Goal: Information Seeking & Learning: Find specific fact

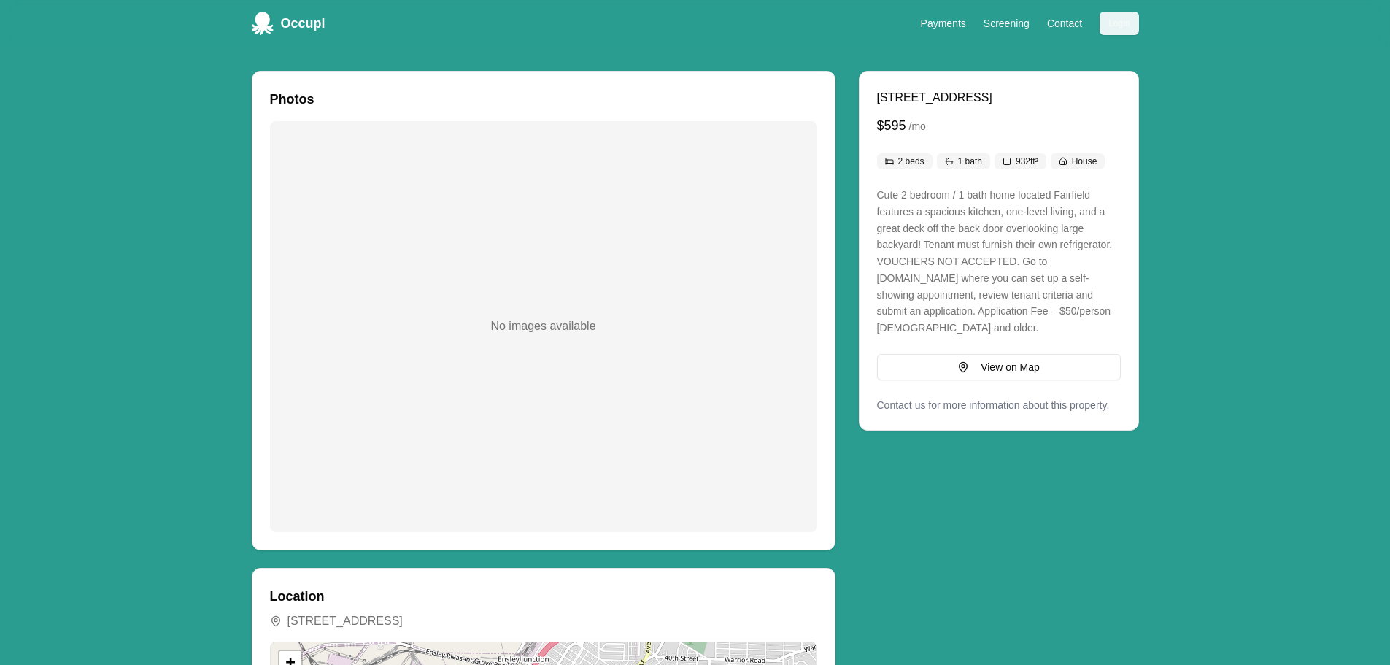
click at [1112, 24] on button "Login" at bounding box center [1119, 23] width 39 height 23
click at [345, 258] on div "No images available" at bounding box center [543, 326] width 547 height 411
click at [531, 339] on div "No images available" at bounding box center [543, 326] width 547 height 411
click at [995, 22] on link "Screening" at bounding box center [1007, 24] width 46 height 12
click at [937, 140] on div "[STREET_ADDRESS] $595 / mo 2 beds 1 bath 932 ft² House Cute 2 bedroom / 1 bath …" at bounding box center [999, 250] width 244 height 323
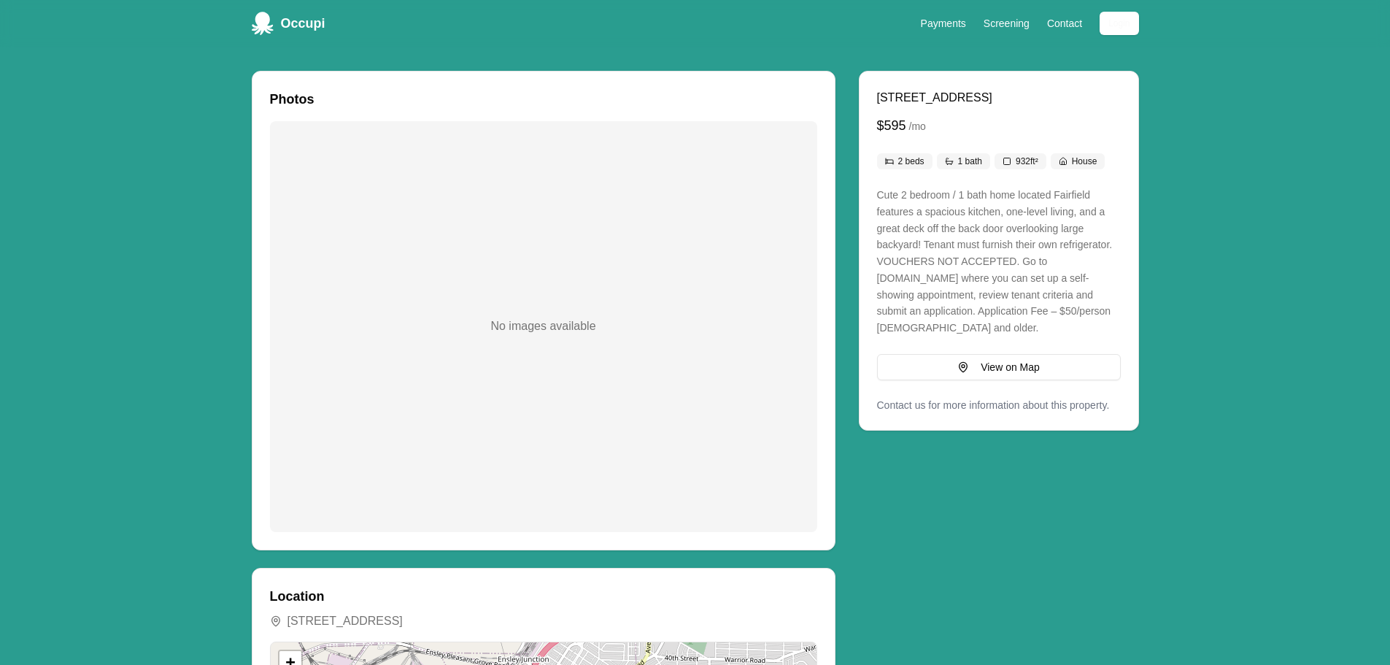
click at [525, 236] on div "No images available" at bounding box center [543, 326] width 547 height 411
click at [526, 234] on div "No images available" at bounding box center [543, 326] width 547 height 411
click at [504, 347] on div "No images available" at bounding box center [543, 326] width 547 height 411
drag, startPoint x: 508, startPoint y: 345, endPoint x: 522, endPoint y: 336, distance: 16.8
click at [515, 340] on div "No images available" at bounding box center [543, 326] width 547 height 411
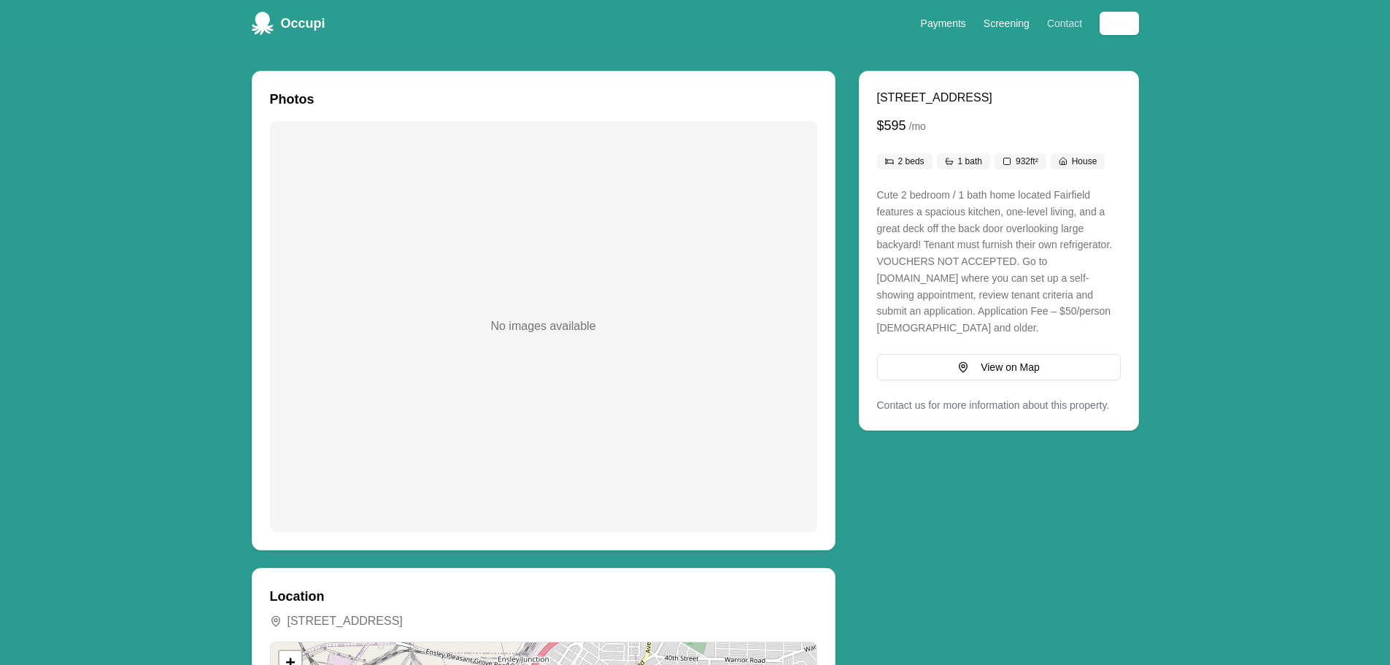
click at [1062, 20] on li "Contact" at bounding box center [1064, 24] width 35 height 18
click at [1062, 21] on link "Contact" at bounding box center [1064, 24] width 35 height 12
drag, startPoint x: 994, startPoint y: 113, endPoint x: 946, endPoint y: 106, distance: 48.7
click at [888, 96] on div "220 58th St, Fairfield, AL, 35064 $595 / mo" at bounding box center [999, 112] width 244 height 47
click at [991, 116] on div "$595 / mo" at bounding box center [999, 125] width 244 height 20
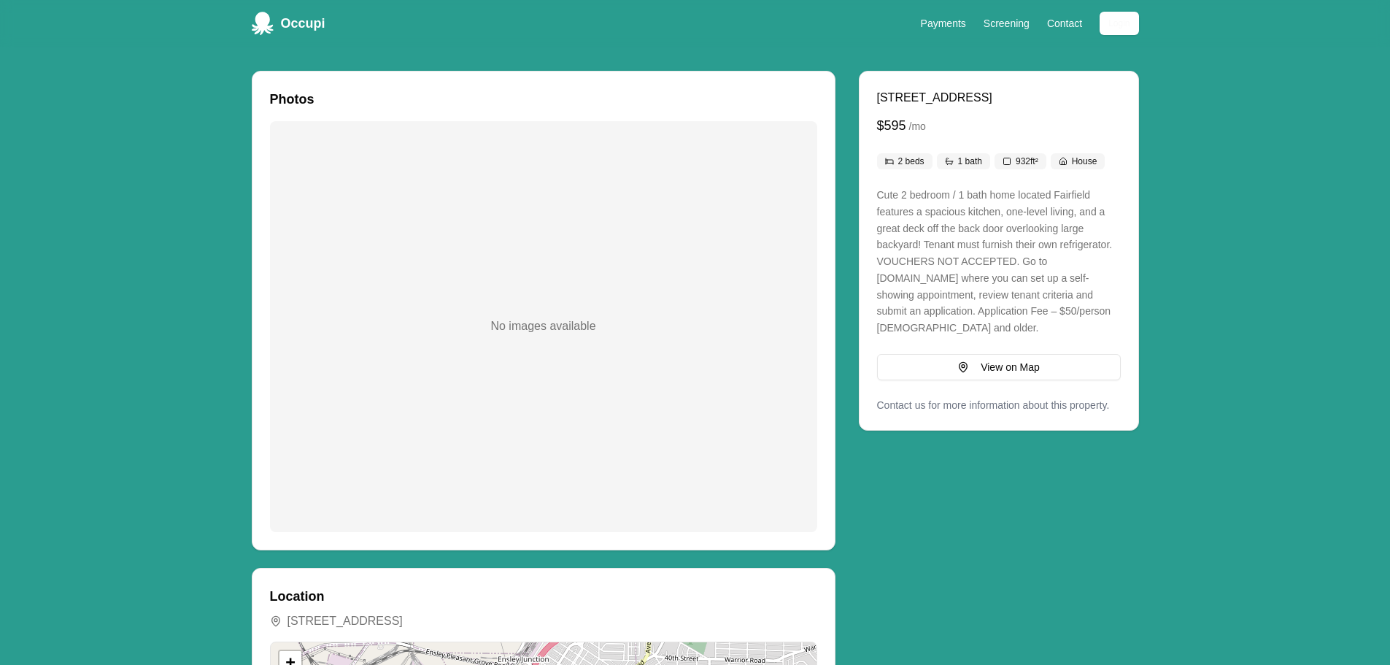
click at [1067, 186] on div "[STREET_ADDRESS] $595 / mo 2 beds 1 bath 932 ft² House Cute 2 bedroom / 1 bath …" at bounding box center [999, 250] width 244 height 323
drag, startPoint x: 1015, startPoint y: 93, endPoint x: 876, endPoint y: 90, distance: 139.4
click at [876, 90] on div "[STREET_ADDRESS] $595 / mo 2 beds 1 bath 932 ft² House Cute 2 bedroom / 1 bath …" at bounding box center [999, 251] width 279 height 358
copy span "[STREET_ADDRESS]"
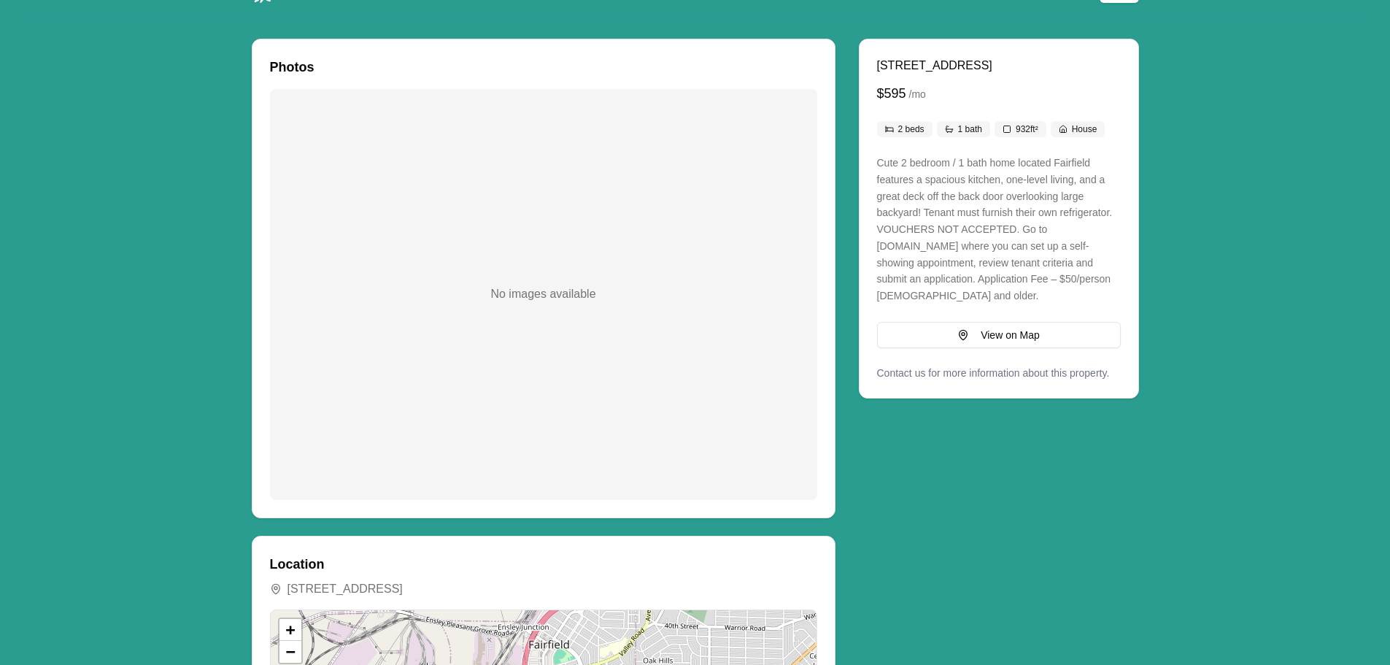
scroll to position [411, 0]
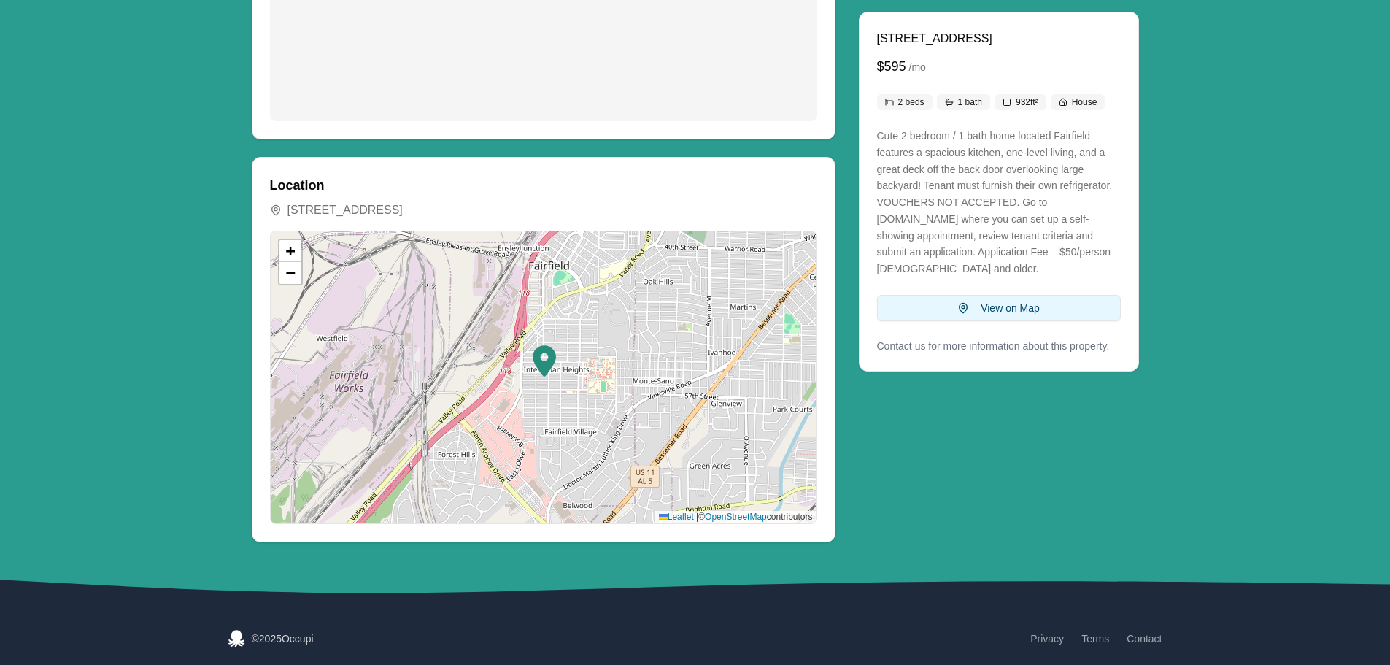
click at [1005, 304] on button "View on Map" at bounding box center [999, 308] width 244 height 26
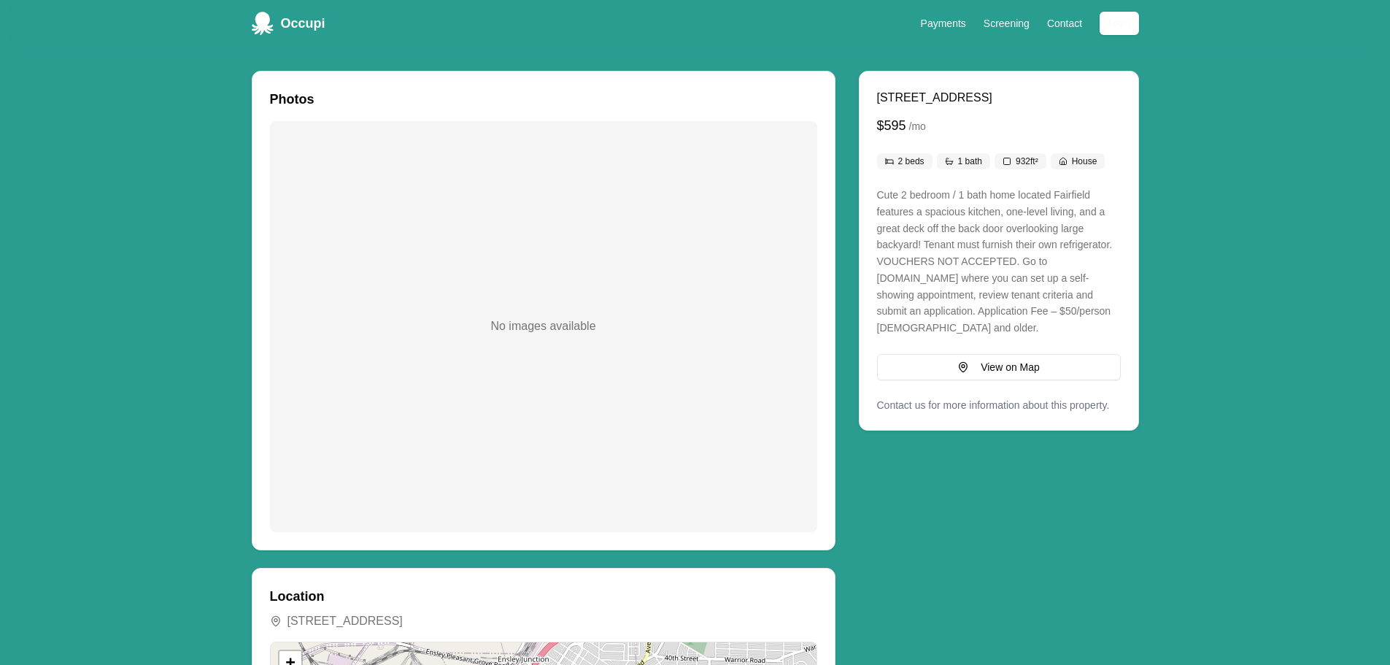
click at [400, 338] on div "No images available" at bounding box center [543, 326] width 547 height 411
